Goal: Task Accomplishment & Management: Use online tool/utility

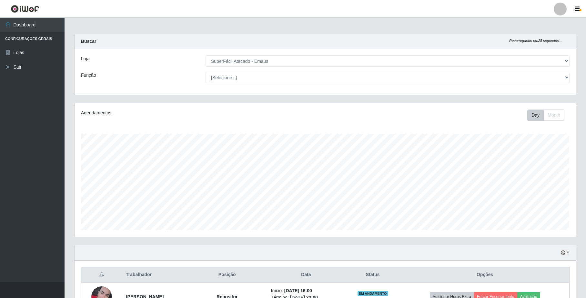
select select "407"
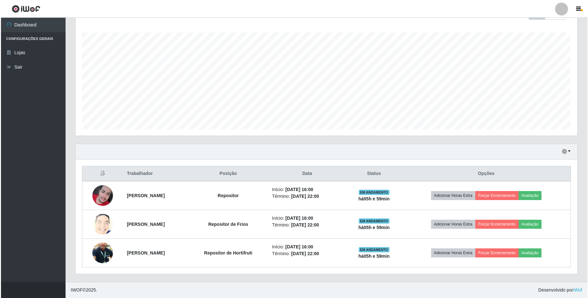
scroll to position [134, 501]
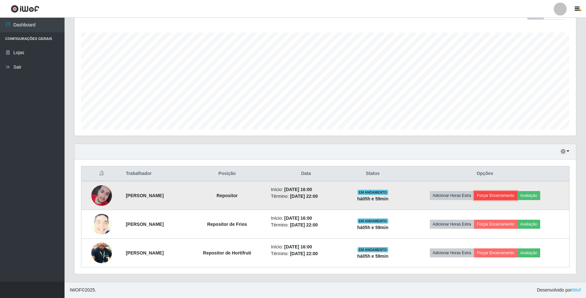
click at [508, 195] on button "Forçar Encerramento" at bounding box center [495, 195] width 43 height 9
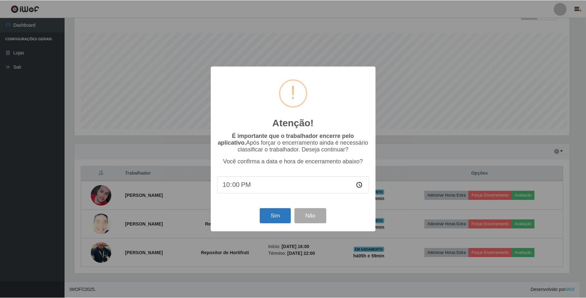
scroll to position [134, 496]
click at [285, 221] on button "Sim" at bounding box center [275, 216] width 31 height 15
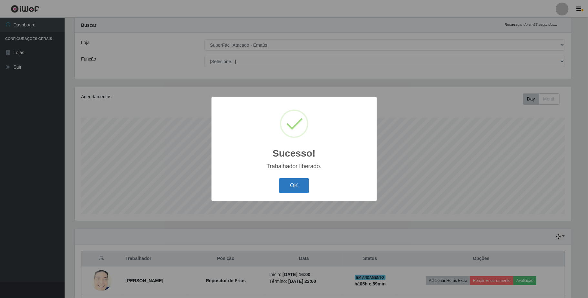
click at [308, 181] on button "OK" at bounding box center [294, 185] width 30 height 15
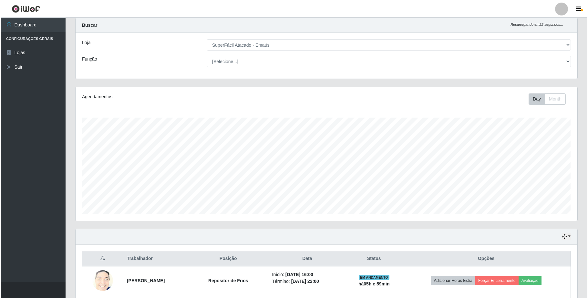
scroll to position [74, 0]
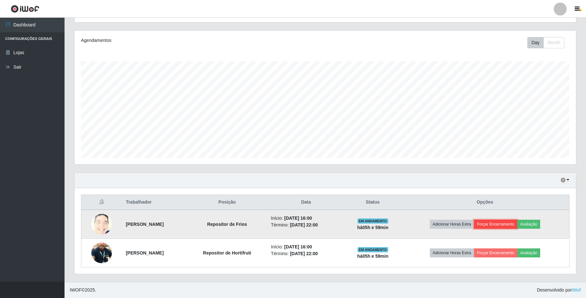
click at [509, 227] on button "Forçar Encerramento" at bounding box center [495, 224] width 43 height 9
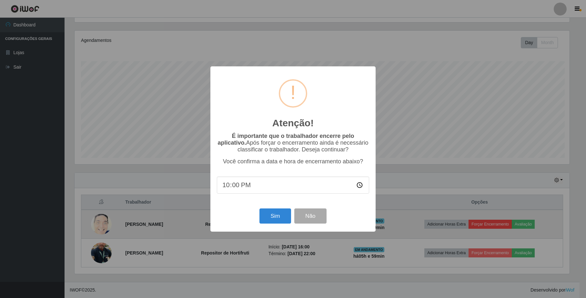
scroll to position [134, 496]
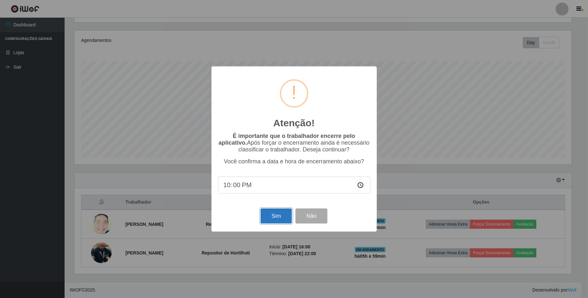
click at [278, 217] on button "Sim" at bounding box center [275, 216] width 31 height 15
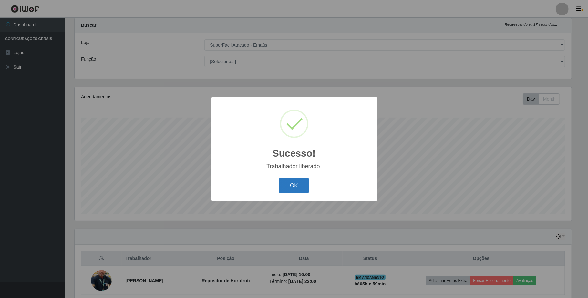
click at [302, 190] on button "OK" at bounding box center [294, 185] width 30 height 15
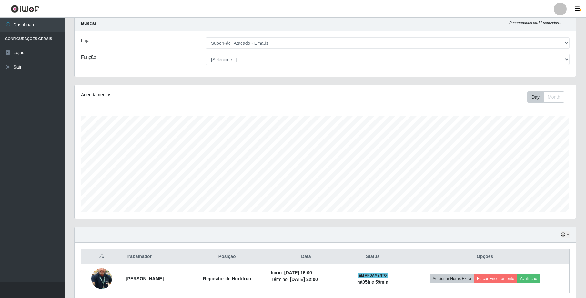
scroll to position [45, 0]
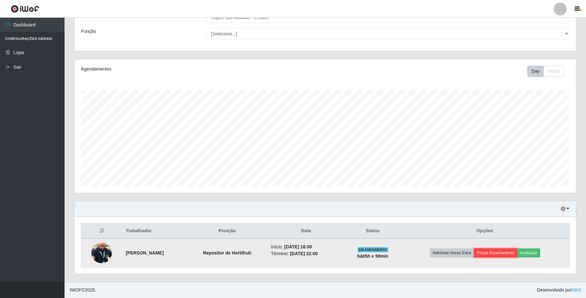
click at [501, 255] on button "Forçar Encerramento" at bounding box center [495, 253] width 43 height 9
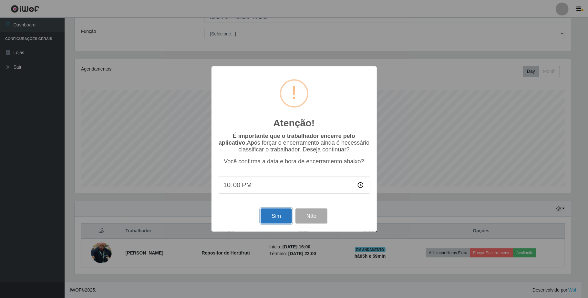
click at [273, 219] on button "Sim" at bounding box center [275, 216] width 31 height 15
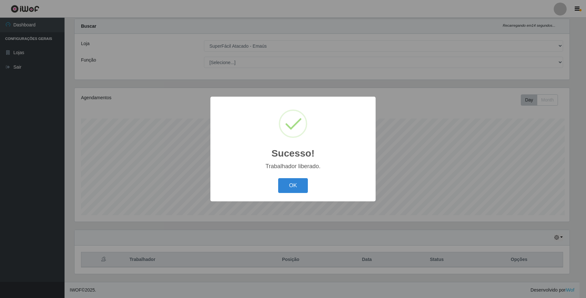
scroll to position [0, 0]
click at [313, 187] on div "OK Cancel" at bounding box center [294, 186] width 152 height 18
click at [293, 185] on button "OK" at bounding box center [294, 185] width 30 height 15
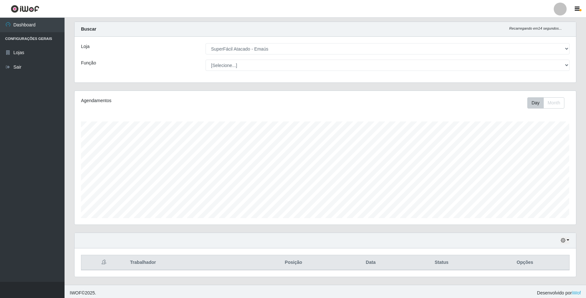
scroll to position [16, 0]
